Goal: Task Accomplishment & Management: Manage account settings

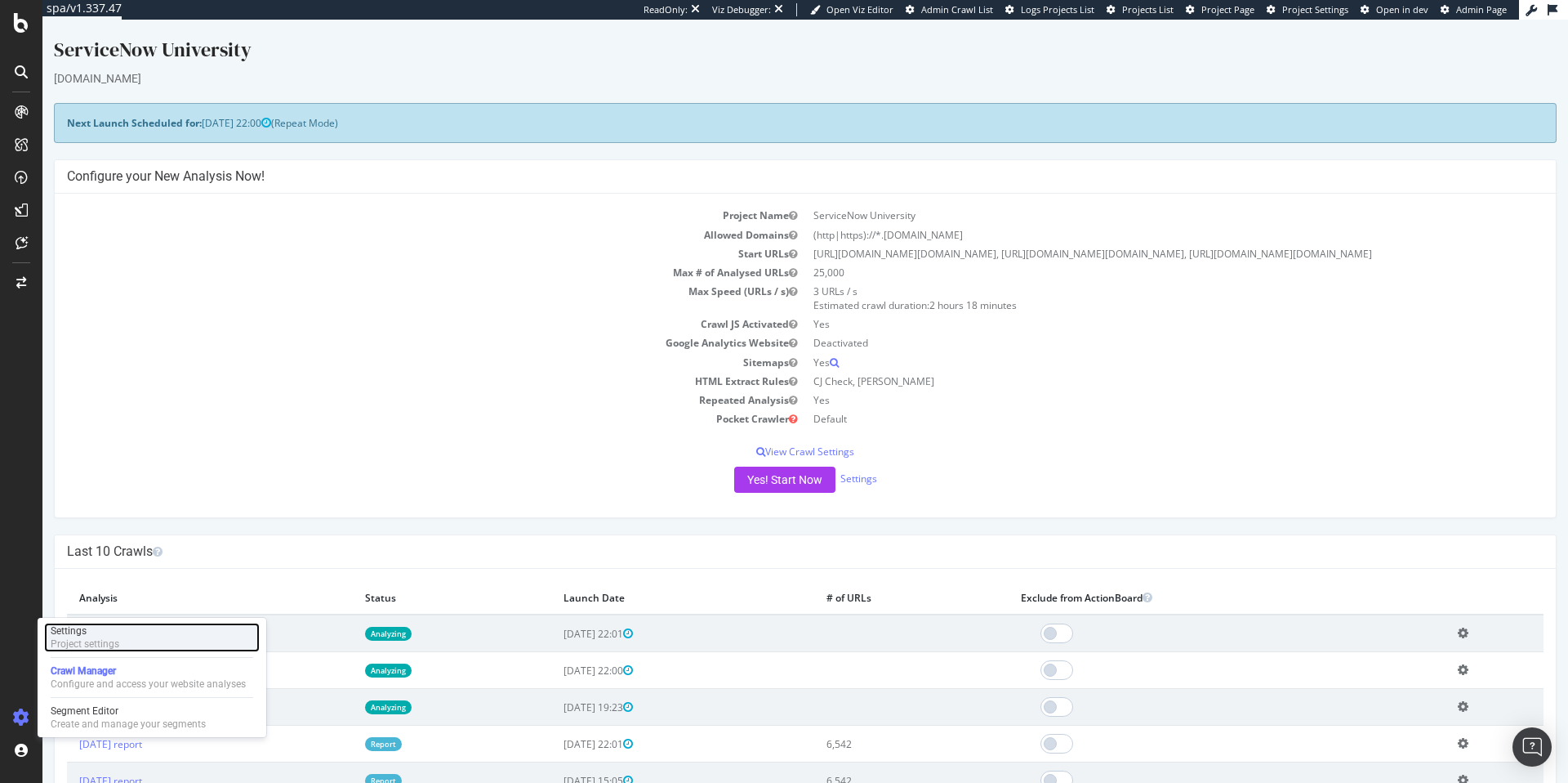
click at [96, 640] on div "Project settings" at bounding box center [85, 643] width 69 height 13
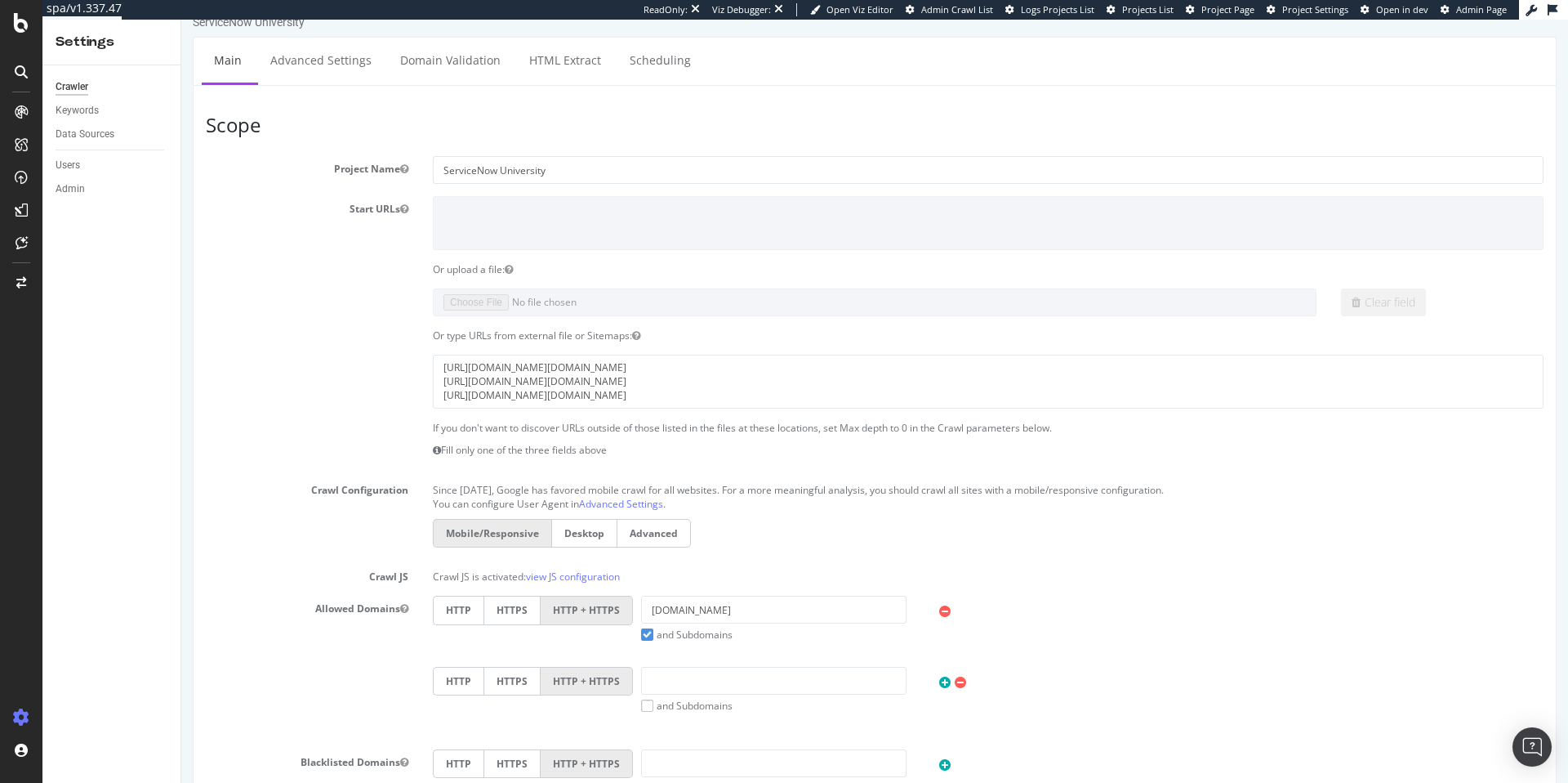
scroll to position [23, 0]
drag, startPoint x: 1013, startPoint y: 368, endPoint x: 420, endPoint y: 354, distance: 593.2
click at [421, 354] on div "[URL][DOMAIN_NAME][DOMAIN_NAME] [URL][DOMAIN_NAME][DOMAIN_NAME] [URL][DOMAIN_NA…" at bounding box center [989, 380] width 1135 height 53
